Goal: Transaction & Acquisition: Purchase product/service

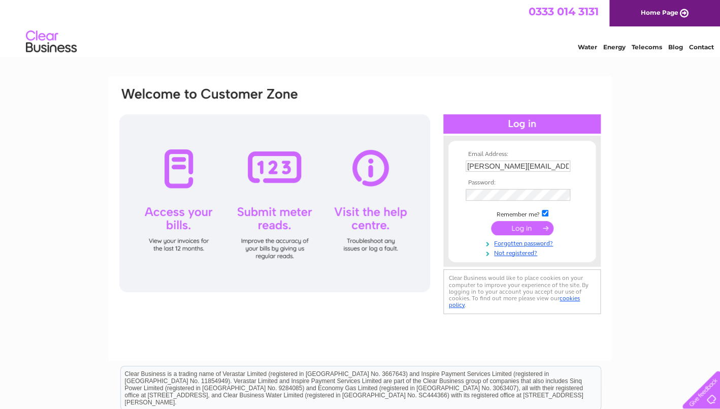
click at [538, 228] on input "submit" at bounding box center [522, 228] width 62 height 14
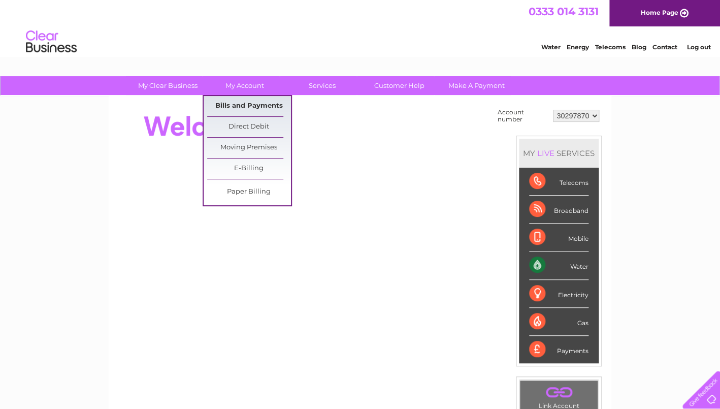
click at [246, 102] on link "Bills and Payments" at bounding box center [249, 106] width 84 height 20
click at [242, 105] on link "Bills and Payments" at bounding box center [249, 106] width 84 height 20
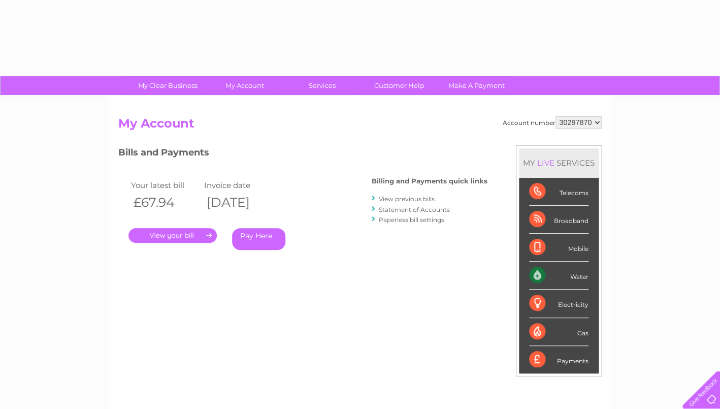
click at [262, 104] on div "Account number 30297870 My Account MY LIVE SERVICES Telecoms Broadband Mobile W…" at bounding box center [360, 264] width 503 height 336
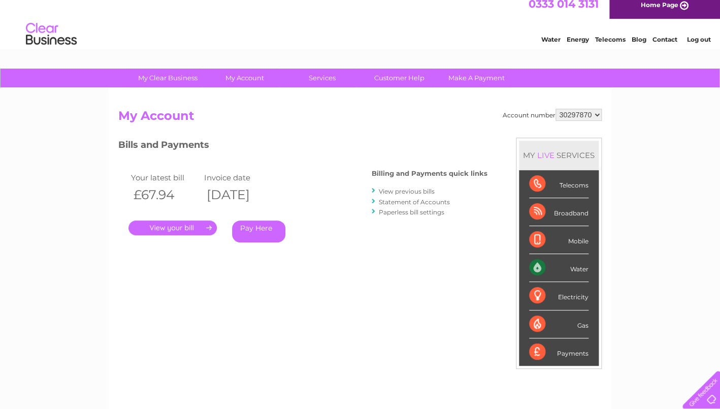
scroll to position [13, 0]
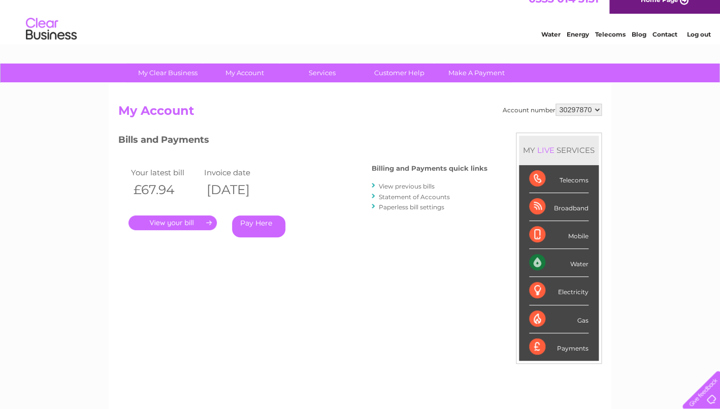
click at [271, 222] on link "Pay Here" at bounding box center [258, 226] width 53 height 22
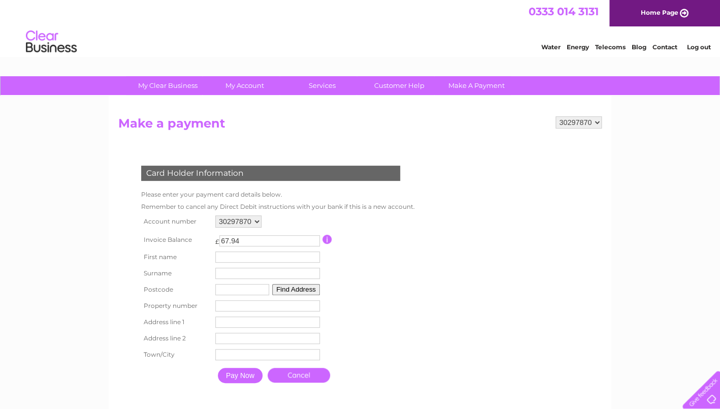
click at [250, 257] on input "text" at bounding box center [267, 256] width 105 height 11
type input "m"
type input "katrina"
type input "mitchell"
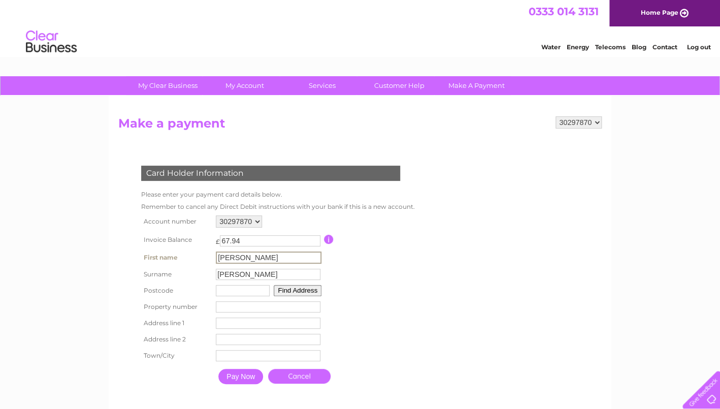
type input "G42 8UD"
type input "Flat 2/2"
type input "15 Eskdale Street"
type input "Glasgow"
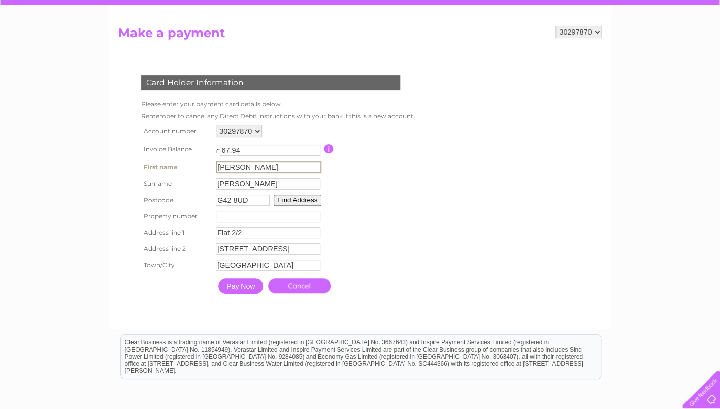
click at [248, 292] on input "Pay Now" at bounding box center [240, 285] width 45 height 15
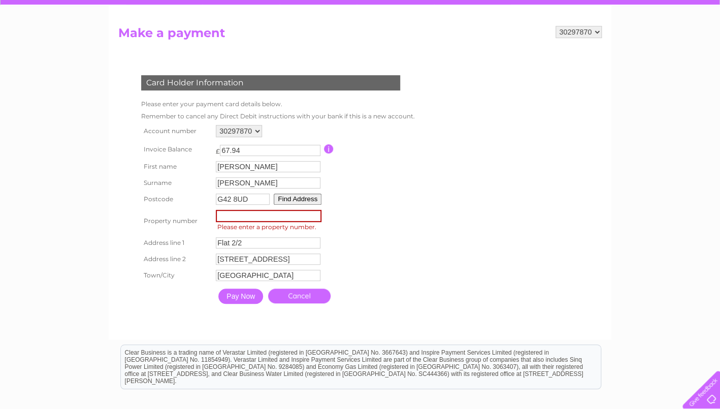
click at [241, 221] on input "number" at bounding box center [269, 216] width 106 height 12
type input "15"
click at [230, 150] on input "67.94" at bounding box center [270, 150] width 101 height 11
click at [230, 150] on input "67.94" at bounding box center [269, 150] width 101 height 11
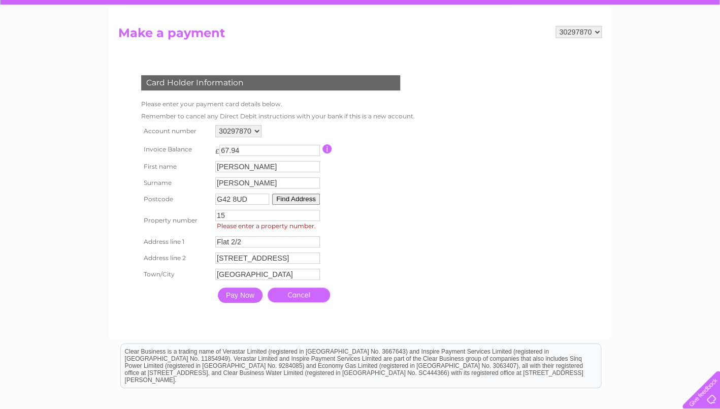
click at [244, 299] on input "Pay Now" at bounding box center [240, 294] width 45 height 15
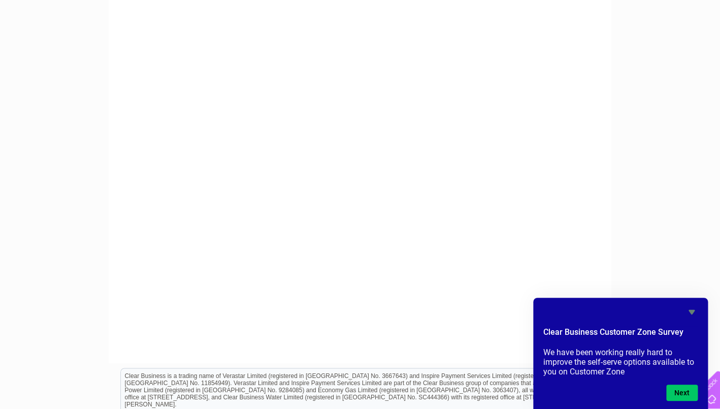
scroll to position [250, 0]
click at [691, 311] on icon "Hide survey" at bounding box center [691, 312] width 6 height 5
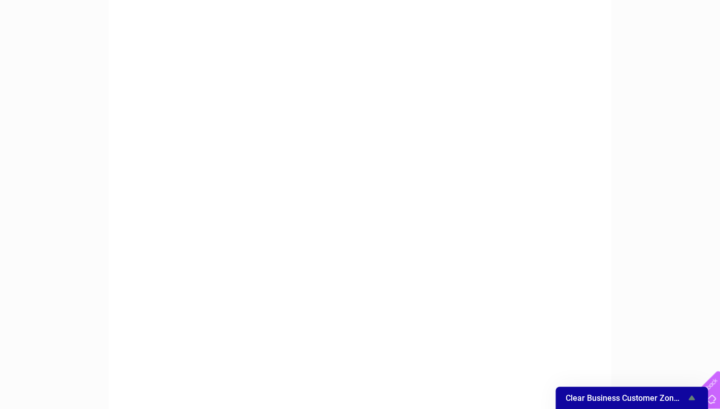
scroll to position [151, 0]
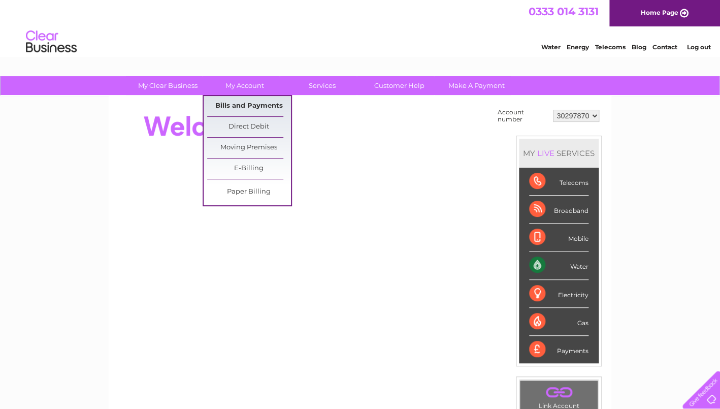
click at [251, 102] on link "Bills and Payments" at bounding box center [249, 106] width 84 height 20
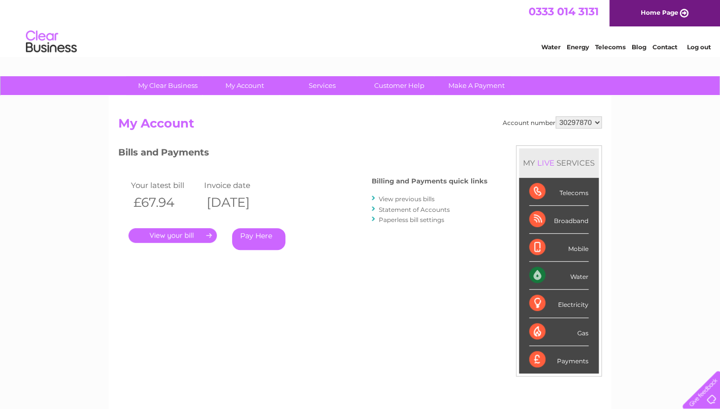
click at [263, 241] on link "Pay Here" at bounding box center [258, 239] width 53 height 22
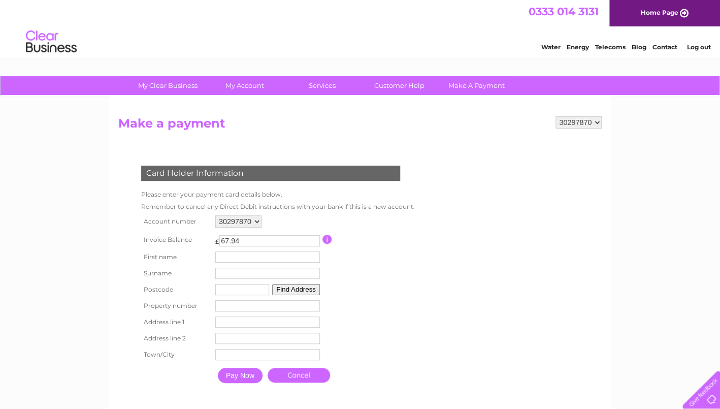
click at [288, 256] on input "text" at bounding box center [267, 256] width 105 height 11
type input "katrina"
type input "mitchell"
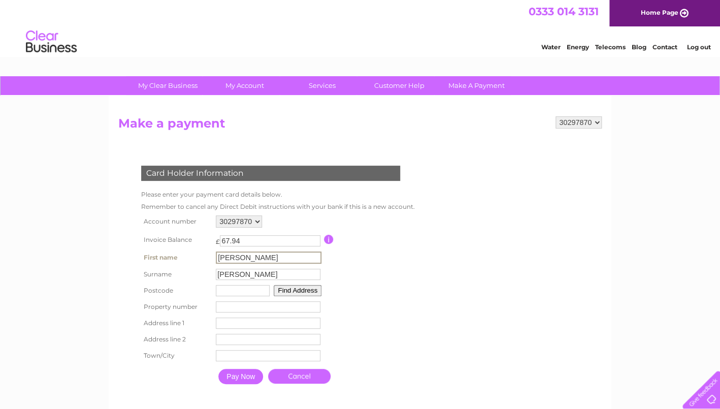
type input "G42 8UD"
type input "Flat 2/2"
type input "15 Eskdale Street"
type input "Glasgow"
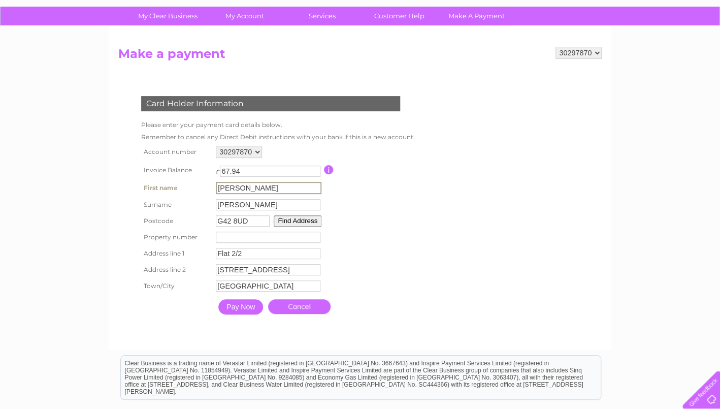
scroll to position [72, 0]
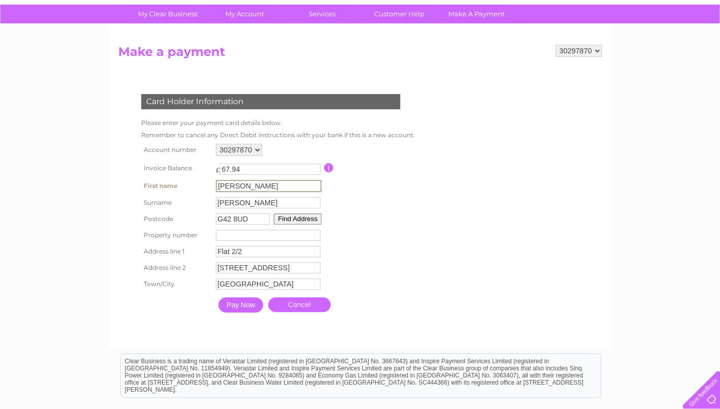
click at [278, 241] on input "number" at bounding box center [268, 234] width 105 height 11
type input "15"
click at [392, 256] on table "Account number 30297870 Invoice Balance £ 67.94 First name katrina Surname" at bounding box center [276, 228] width 274 height 175
click at [240, 308] on input "Pay Now" at bounding box center [240, 303] width 45 height 15
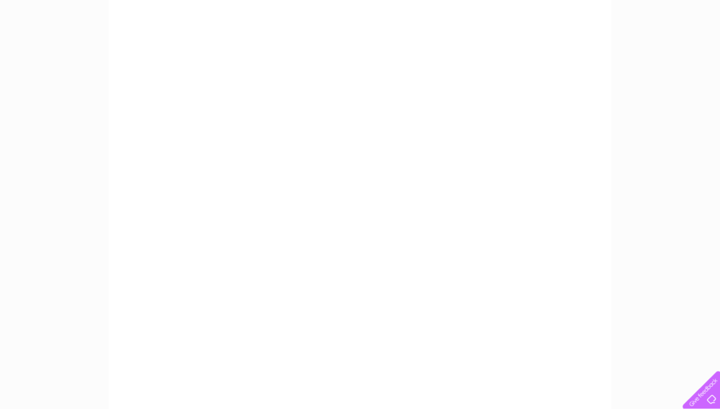
scroll to position [189, 0]
